Goal: Use online tool/utility: Use online tool/utility

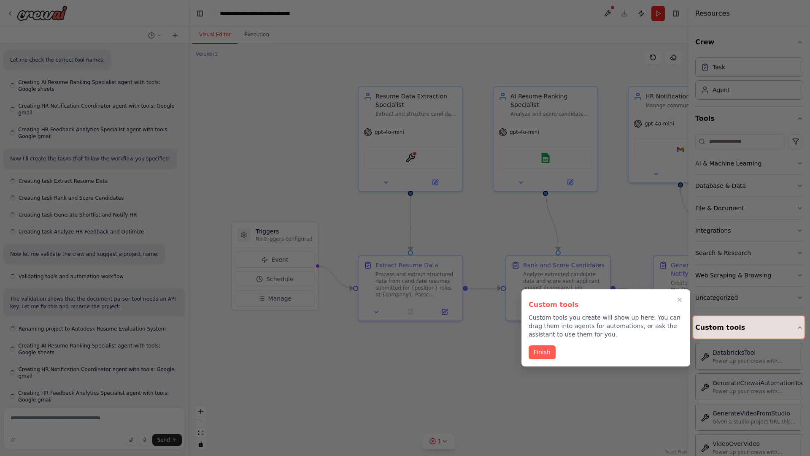
scroll to position [525, 0]
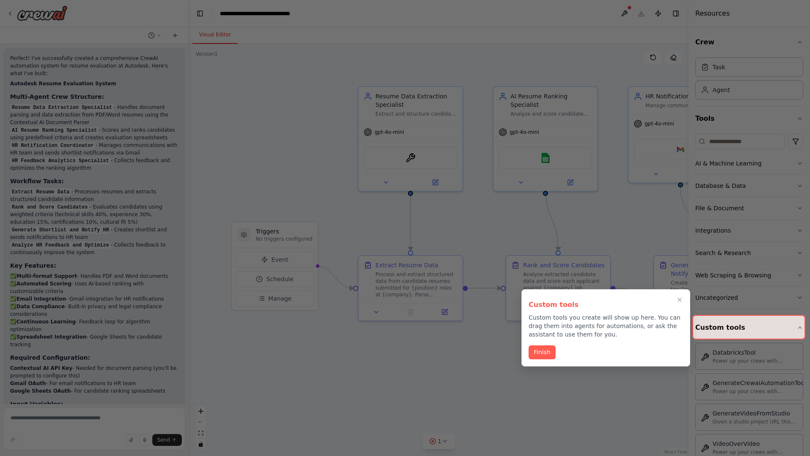
scroll to position [748, 0]
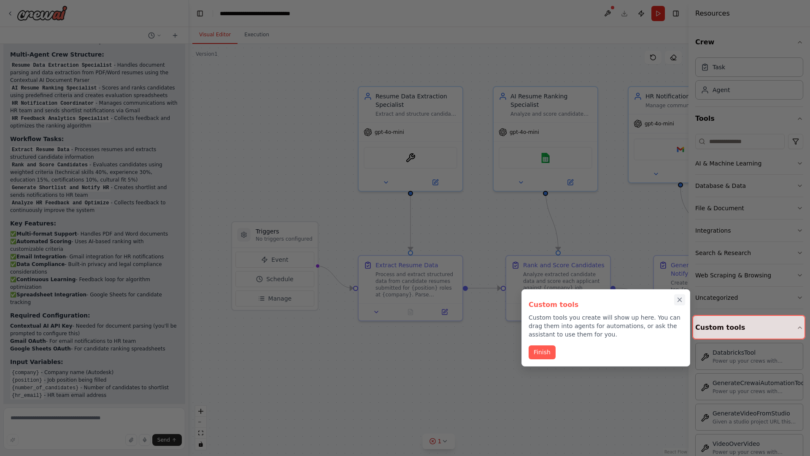
click at [680, 300] on icon "Close walkthrough" at bounding box center [680, 300] width 4 height 4
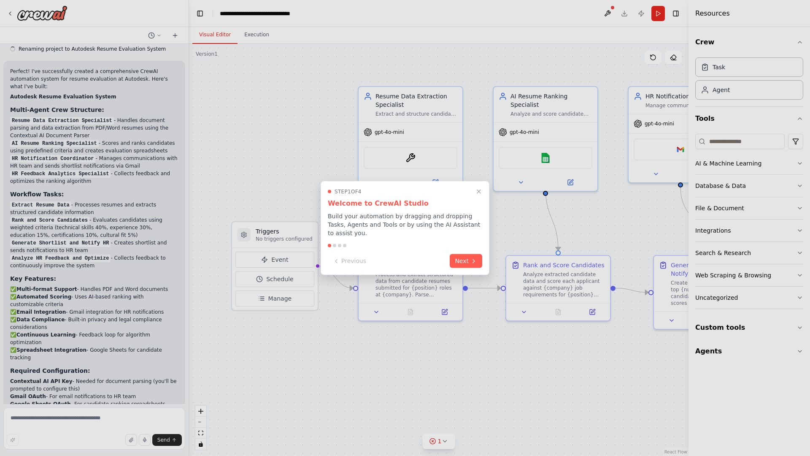
scroll to position [748, 0]
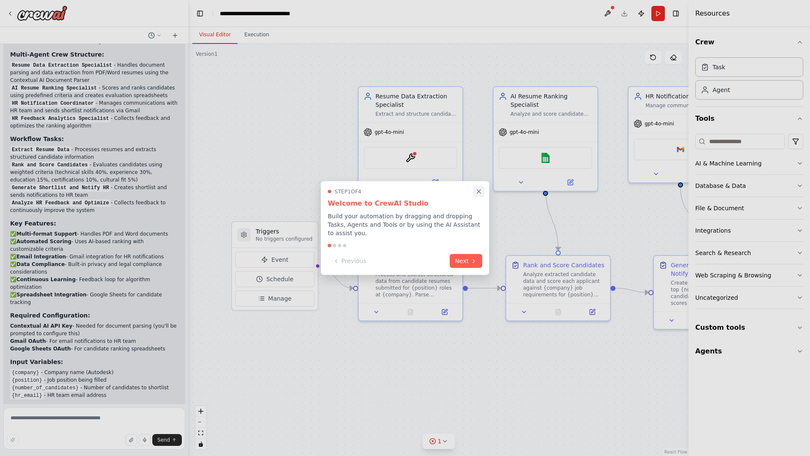
click at [479, 193] on icon "Close walkthrough" at bounding box center [479, 191] width 4 height 4
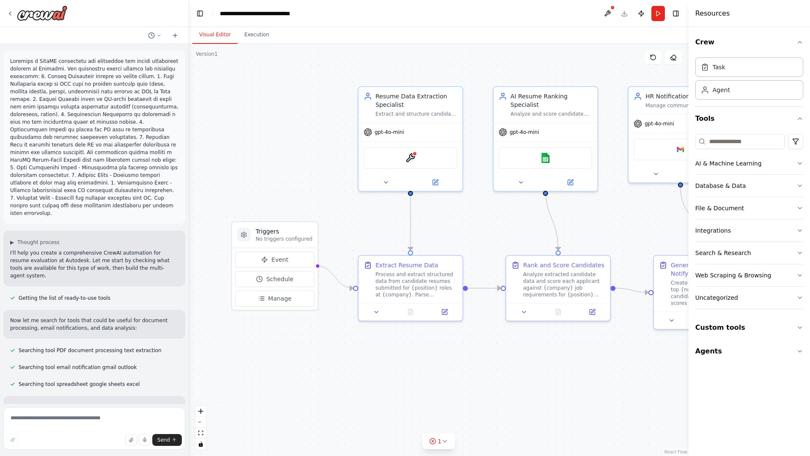
click at [12, 59] on p at bounding box center [94, 137] width 168 height 160
click at [249, 93] on div ".deletable-edge-delete-btn { width: 20px; height: 20px; border: 0px solid #ffff…" at bounding box center [439, 250] width 500 height 412
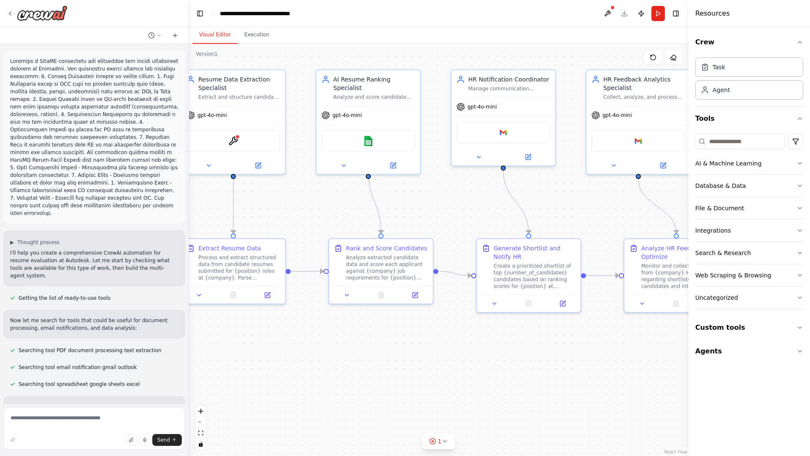
drag, startPoint x: 283, startPoint y: 362, endPoint x: 105, endPoint y: 346, distance: 178.0
click at [105, 346] on div "▶ Thought process I'll help you create a comprehensive CrewAI automation for re…" at bounding box center [405, 228] width 810 height 456
drag, startPoint x: 105, startPoint y: 346, endPoint x: 279, endPoint y: 224, distance: 211.2
click at [279, 224] on div "▶ Thought process I'll help you create a comprehensive CrewAI automation for re…" at bounding box center [405, 228] width 810 height 456
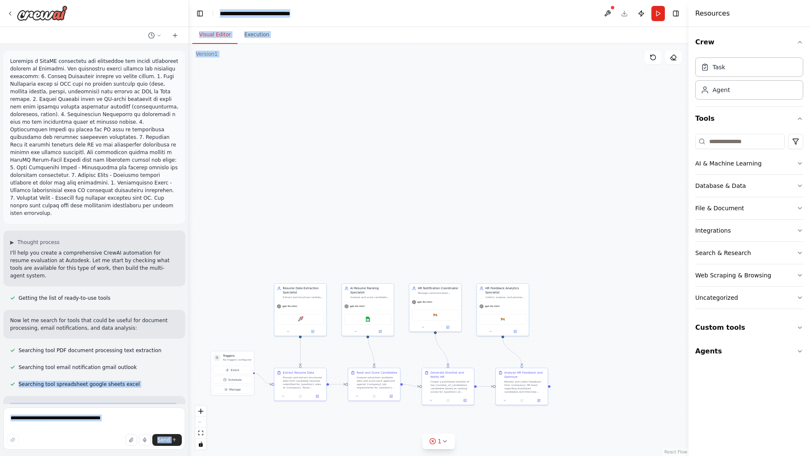
drag, startPoint x: 428, startPoint y: 70, endPoint x: 409, endPoint y: 181, distance: 112.9
click at [409, 181] on div ".deletable-edge-delete-btn { width: 20px; height: 20px; border: 0px solid #ffff…" at bounding box center [439, 250] width 500 height 412
